Goal: Task Accomplishment & Management: Use online tool/utility

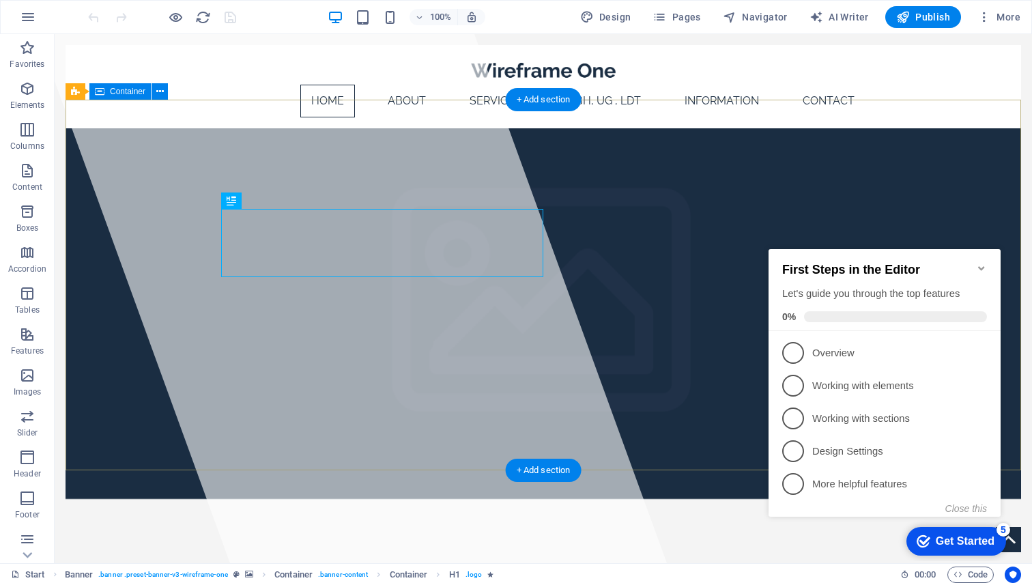
scroll to position [17, 0]
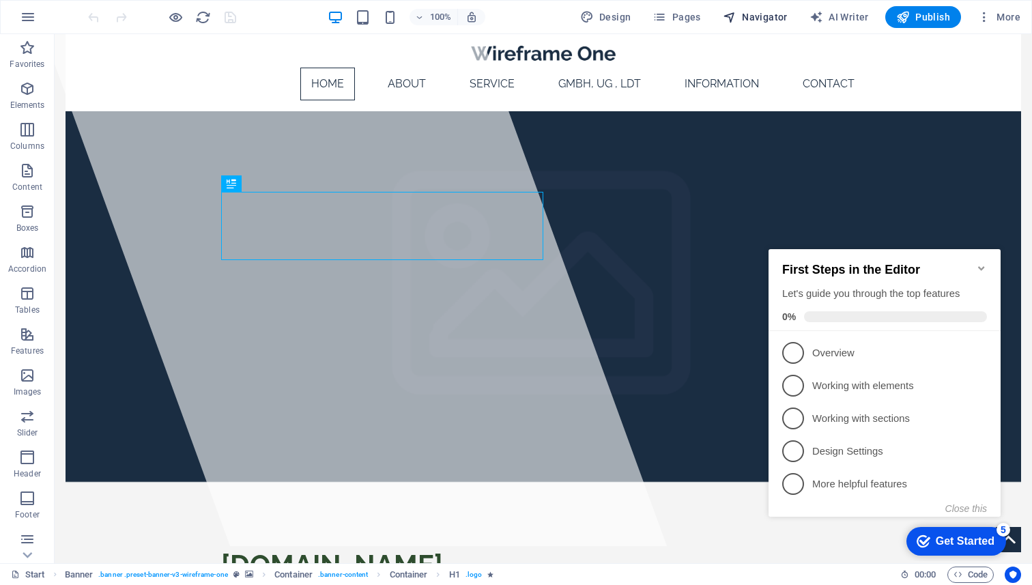
click at [749, 18] on span "Navigator" at bounding box center [755, 17] width 65 height 14
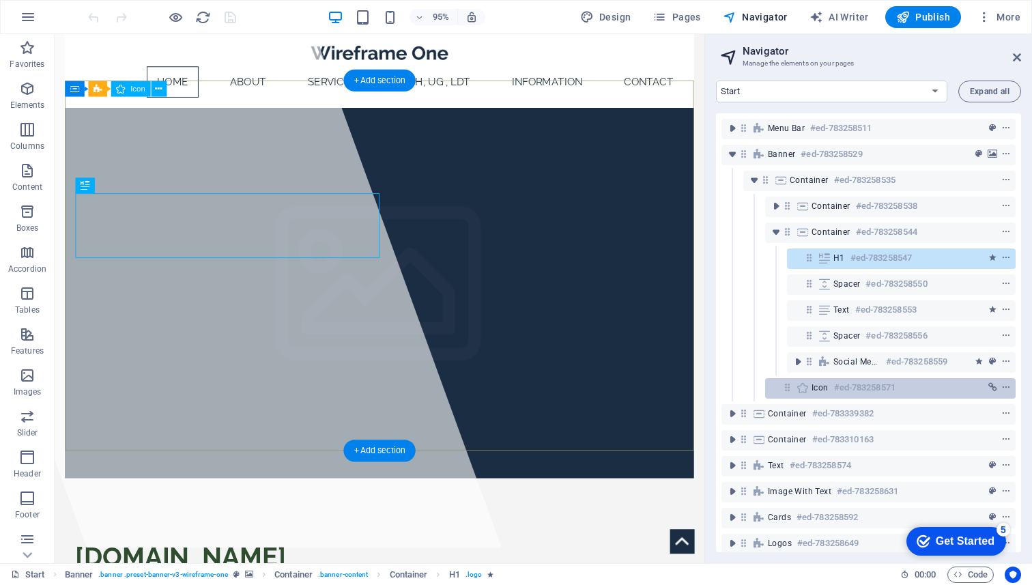
scroll to position [8, 0]
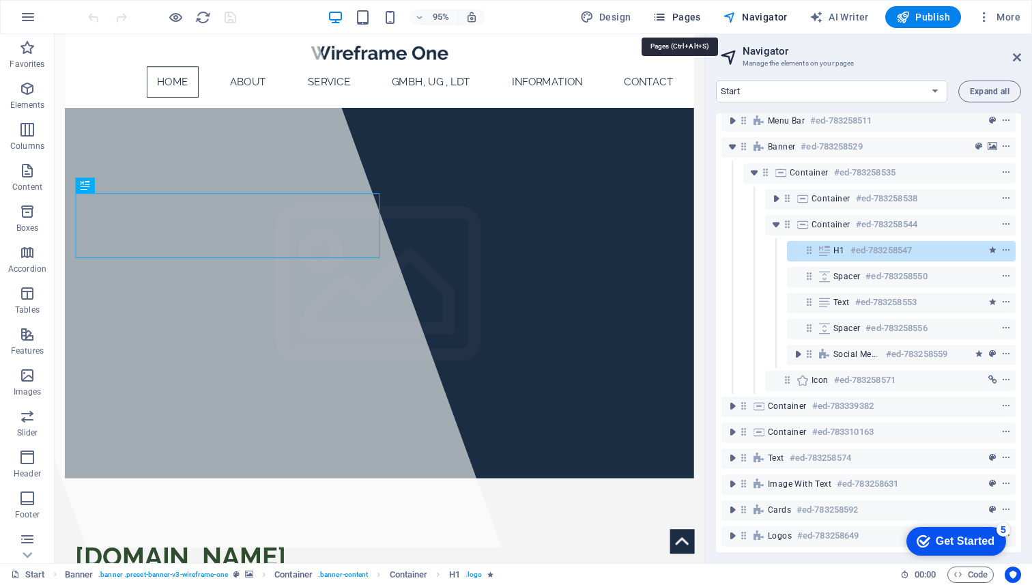
click at [704, 14] on button "Pages" at bounding box center [676, 17] width 59 height 22
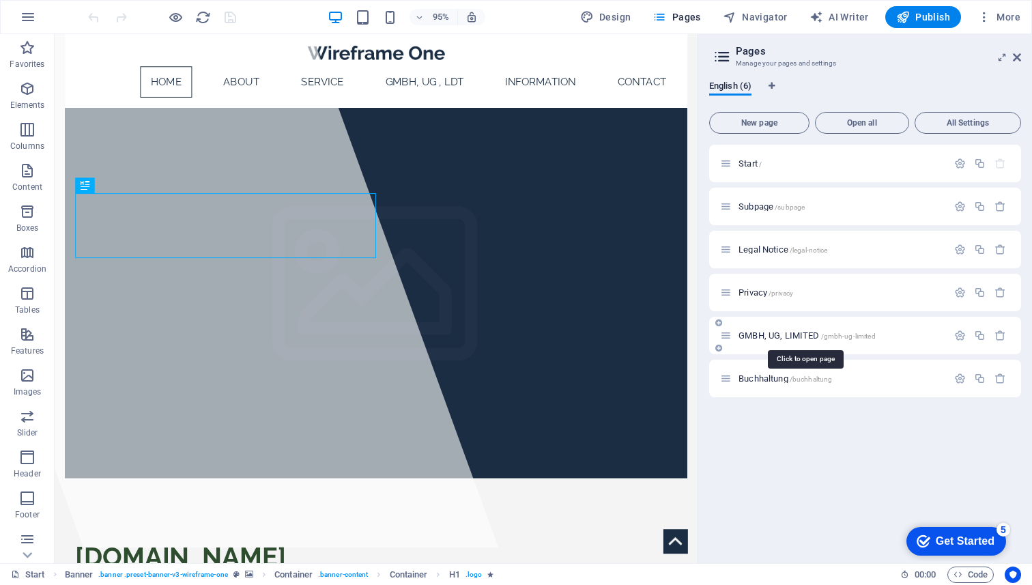
click at [784, 335] on span "GMBH, UG, LIMITED /gmbh-ug-limited" at bounding box center [806, 335] width 137 height 10
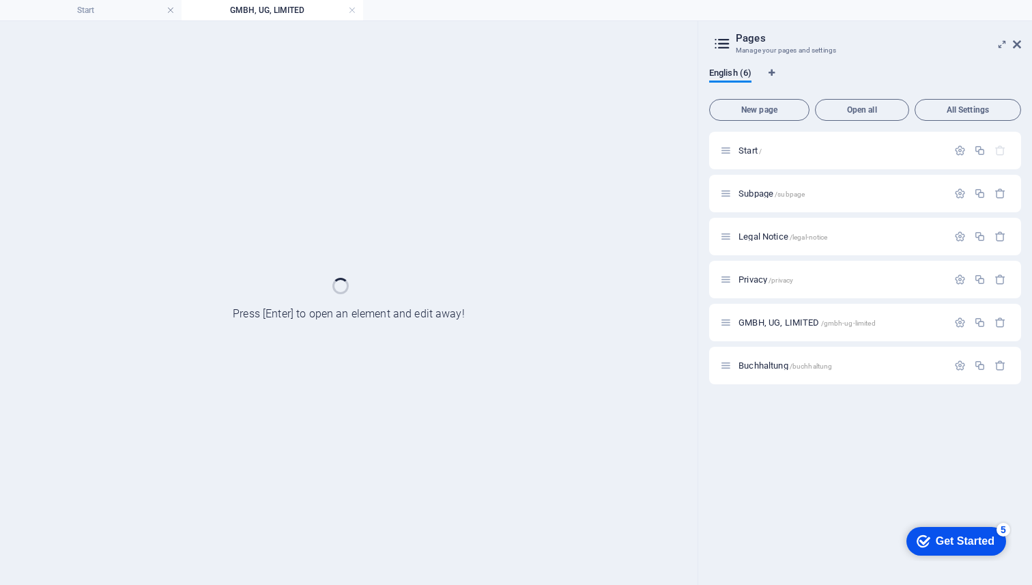
scroll to position [0, 0]
